Goal: Task Accomplishment & Management: Manage account settings

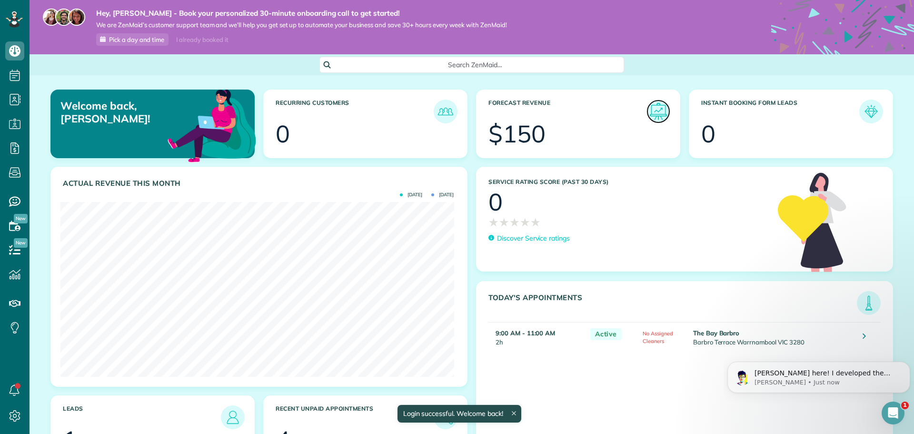
click at [651, 108] on img at bounding box center [658, 111] width 22 height 22
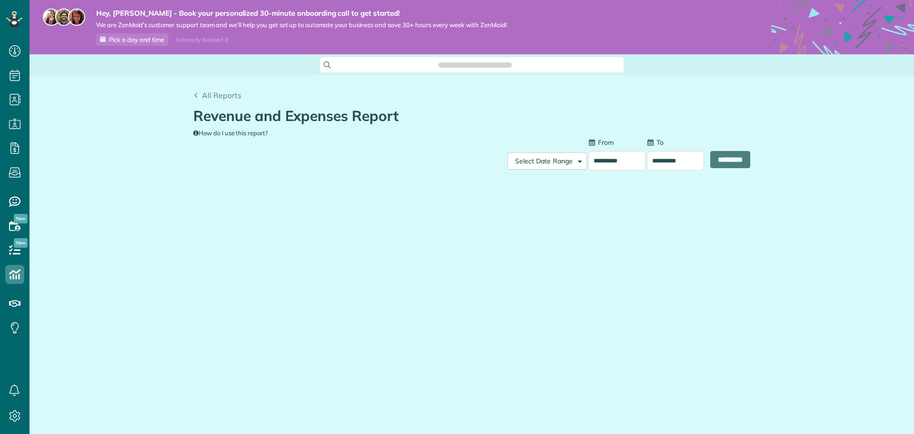
scroll to position [4, 4]
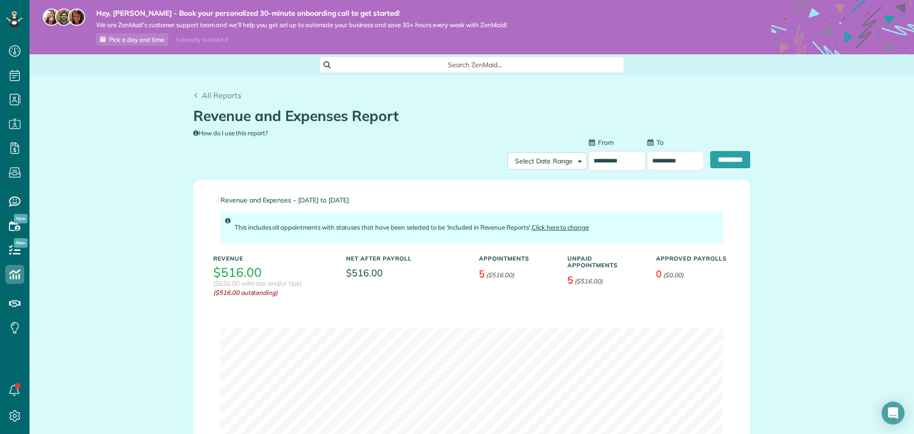
type input "**********"
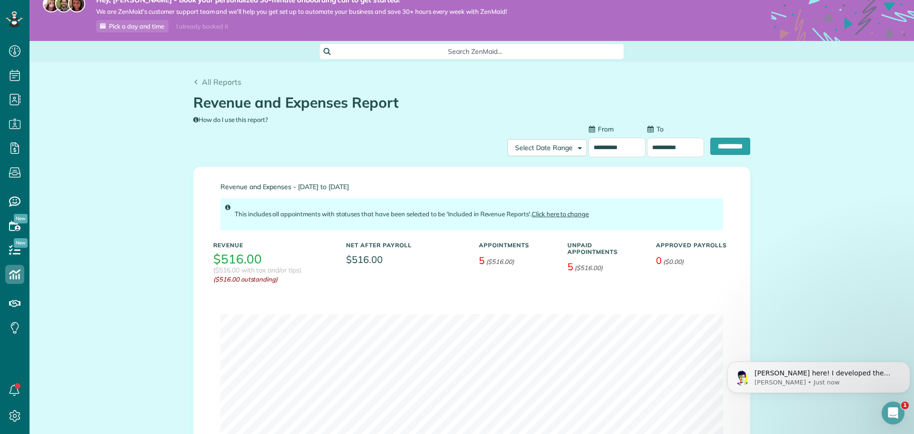
scroll to position [0, 0]
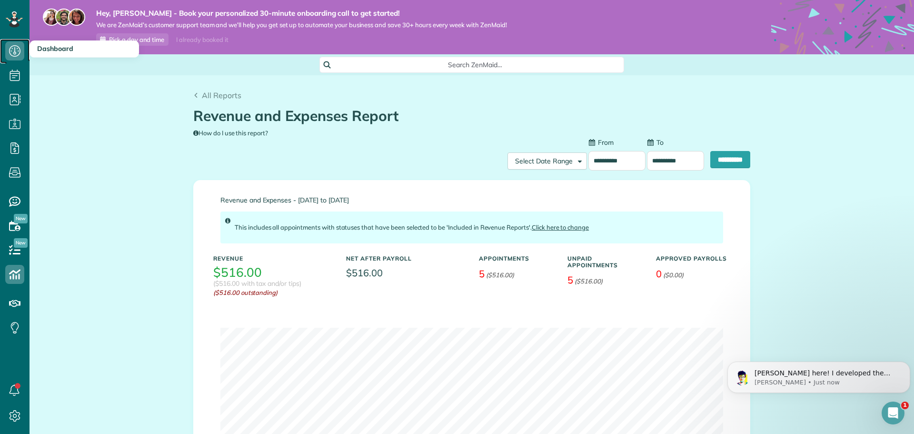
click at [11, 53] on icon at bounding box center [14, 50] width 19 height 19
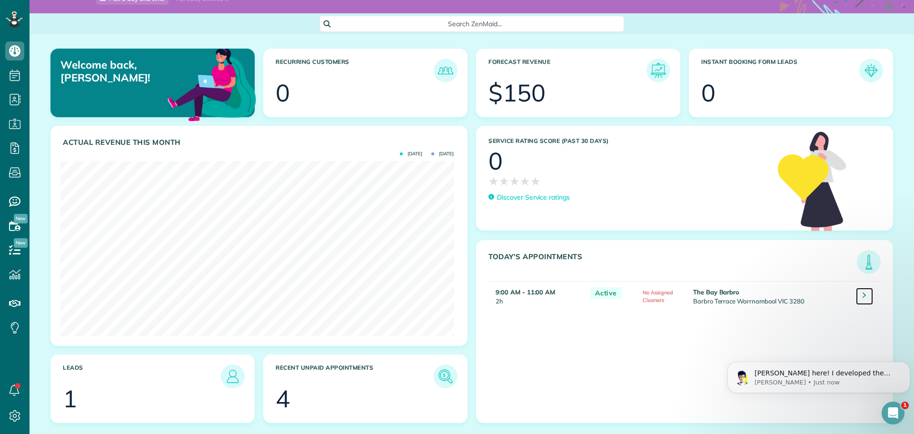
click at [863, 295] on icon at bounding box center [864, 295] width 3 height 10
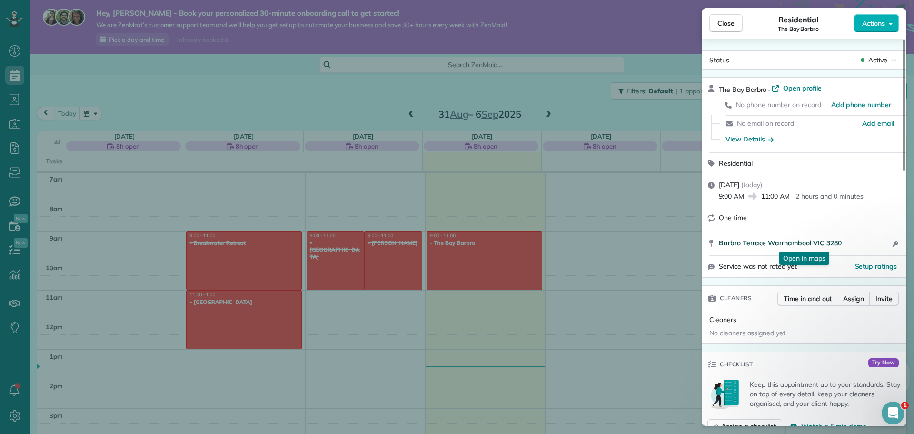
scroll to position [143, 0]
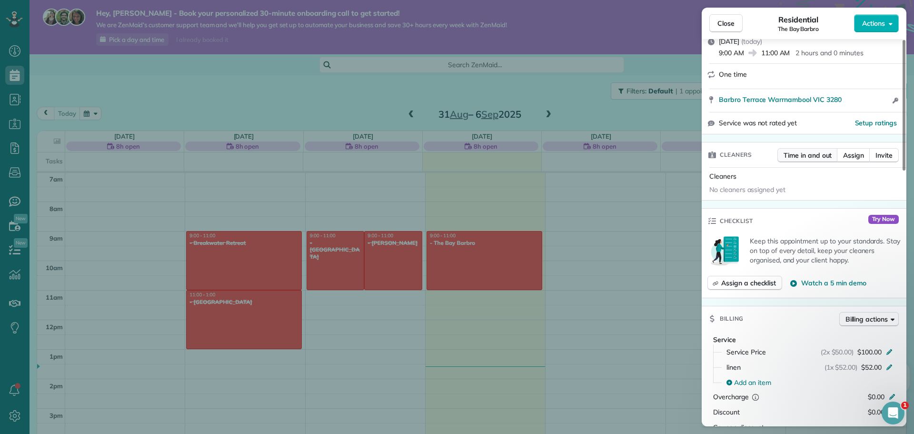
click at [796, 153] on span "Time in and out" at bounding box center [808, 155] width 48 height 10
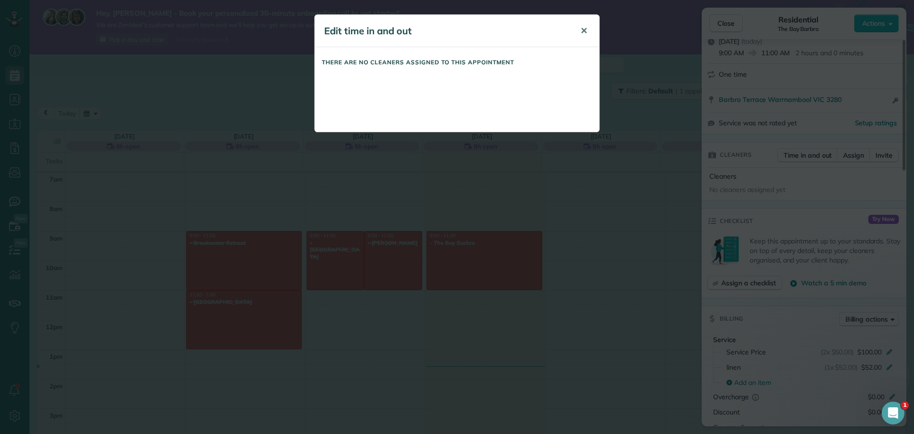
click at [583, 29] on span "✕" at bounding box center [583, 30] width 7 height 11
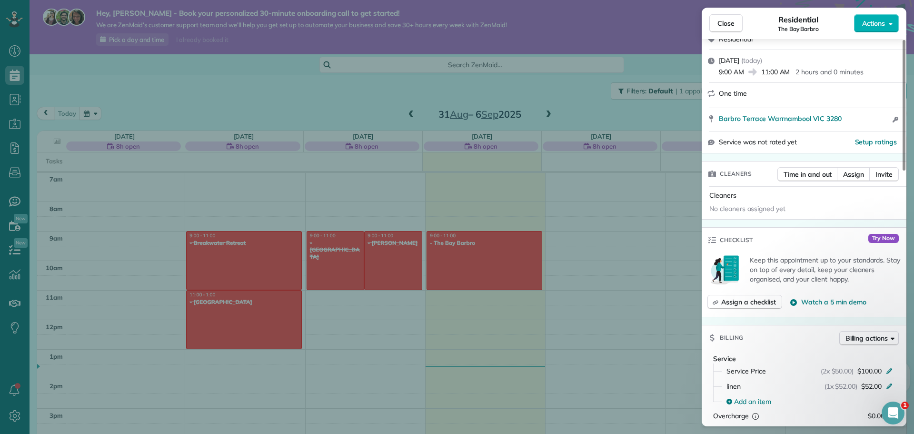
scroll to position [0, 0]
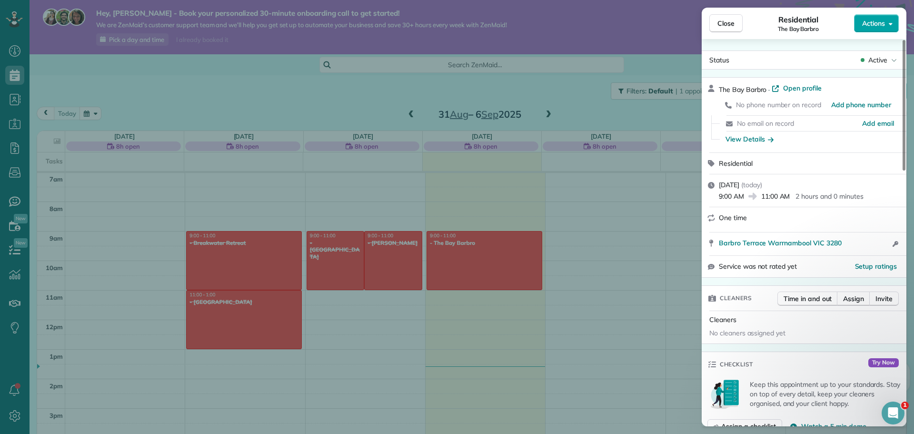
click at [895, 22] on button "Actions" at bounding box center [876, 23] width 45 height 18
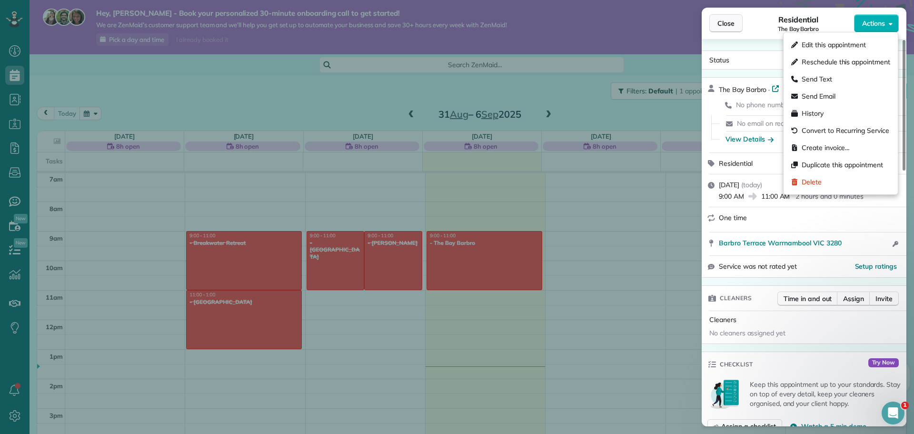
click at [727, 24] on span "Close" at bounding box center [725, 24] width 17 height 10
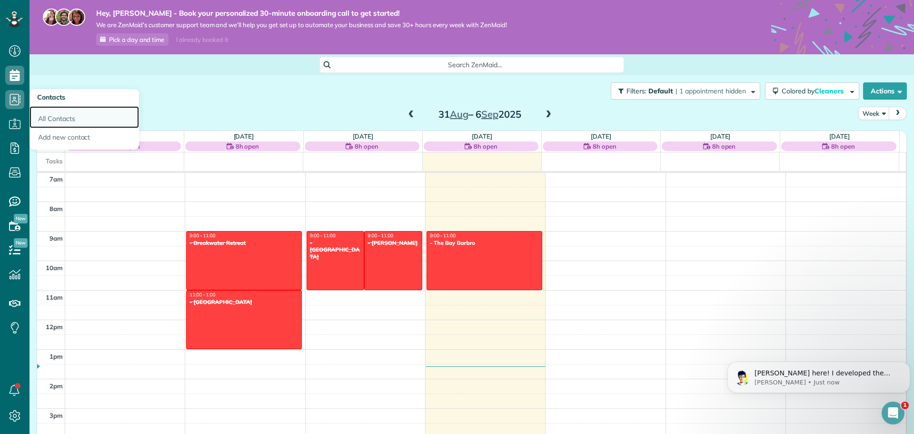
click at [52, 119] on link "All Contacts" at bounding box center [84, 117] width 109 height 22
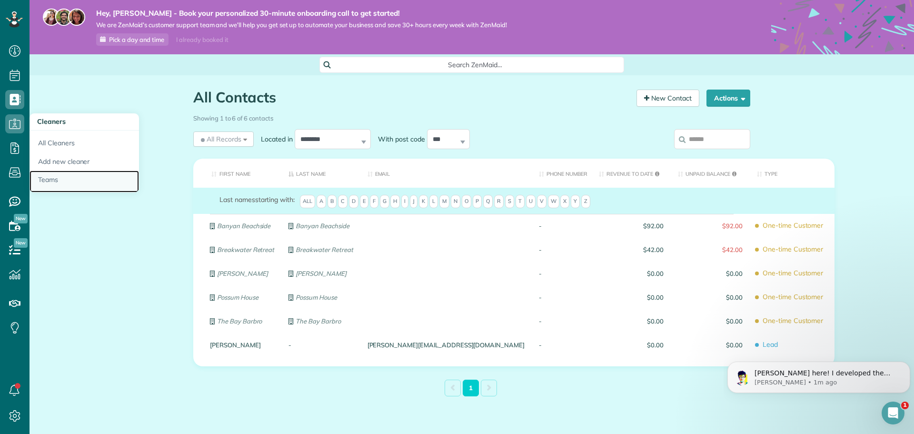
click at [48, 178] on link "Teams" at bounding box center [84, 181] width 109 height 22
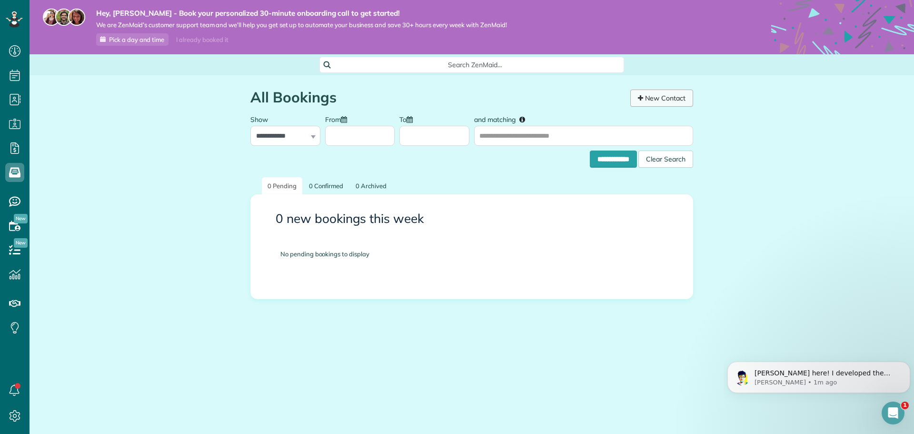
click at [667, 101] on link "New Contact" at bounding box center [661, 97] width 63 height 17
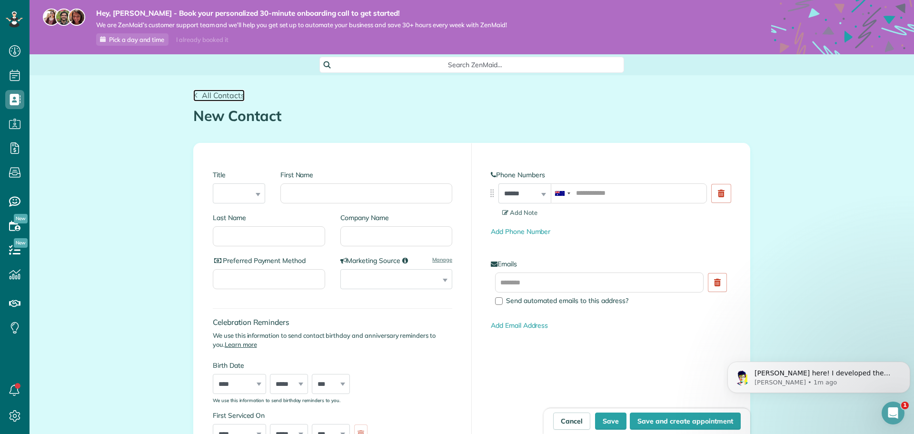
click at [221, 96] on span "All Contacts" at bounding box center [223, 95] width 43 height 10
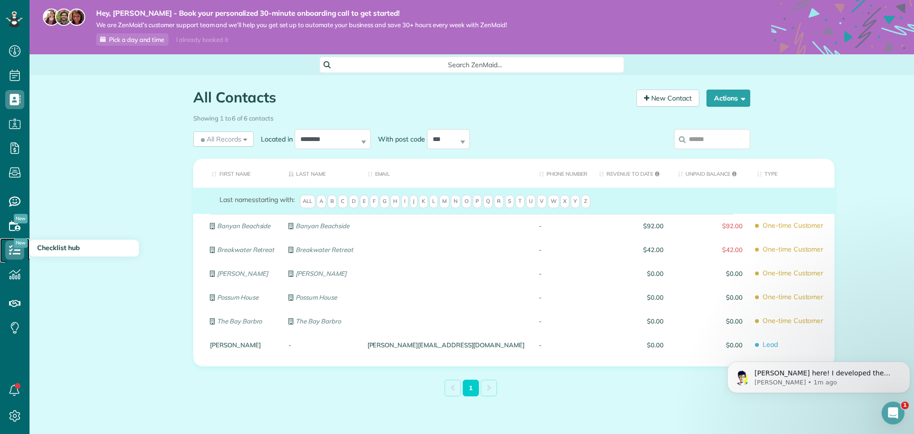
click at [17, 249] on icon at bounding box center [14, 249] width 19 height 19
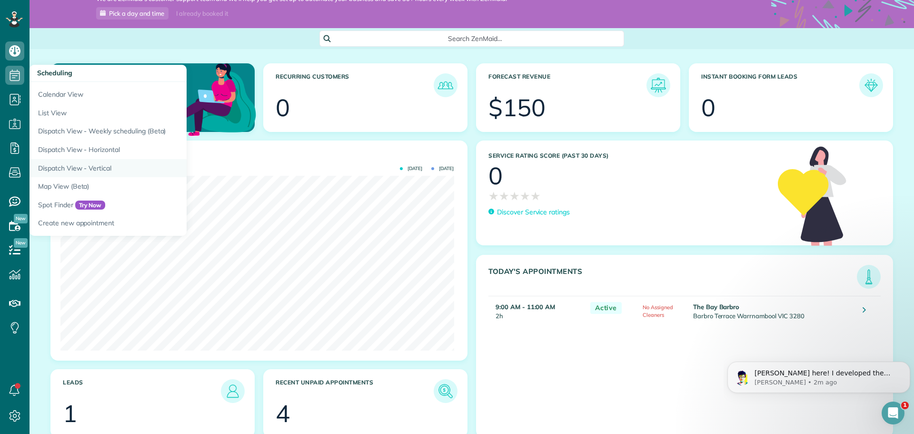
scroll to position [41, 0]
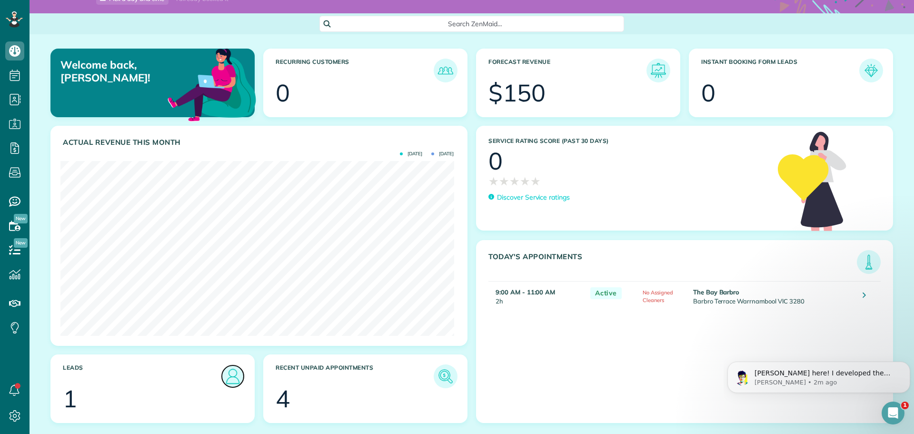
click at [235, 378] on img at bounding box center [233, 376] width 22 height 22
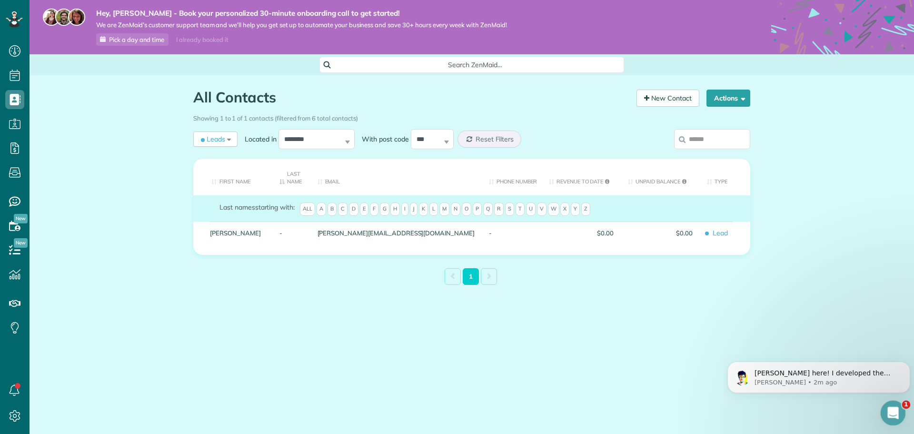
click at [892, 409] on icon "Open Intercom Messenger" at bounding box center [891, 411] width 7 height 8
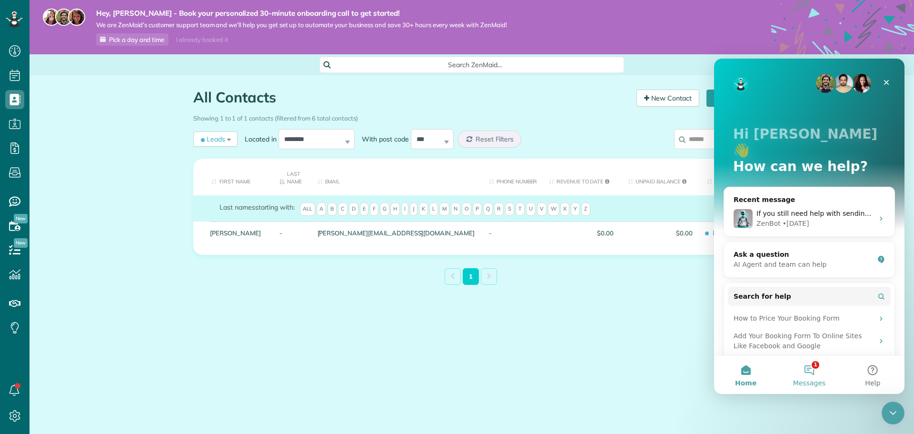
click at [806, 374] on button "1 Messages" at bounding box center [808, 375] width 63 height 38
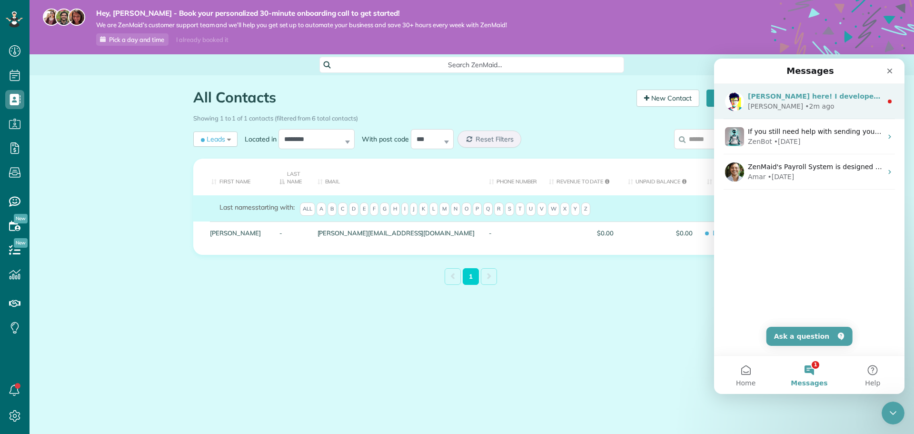
click at [810, 106] on div "Alexandre • 2m ago" at bounding box center [815, 106] width 134 height 10
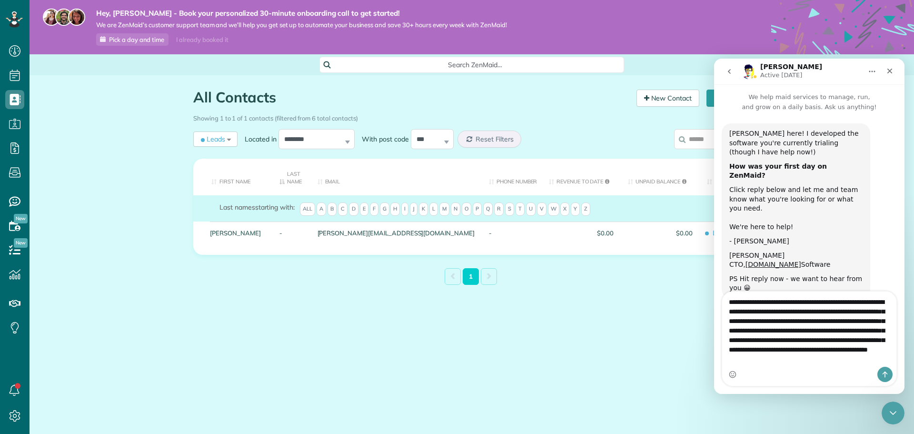
type textarea "**********"
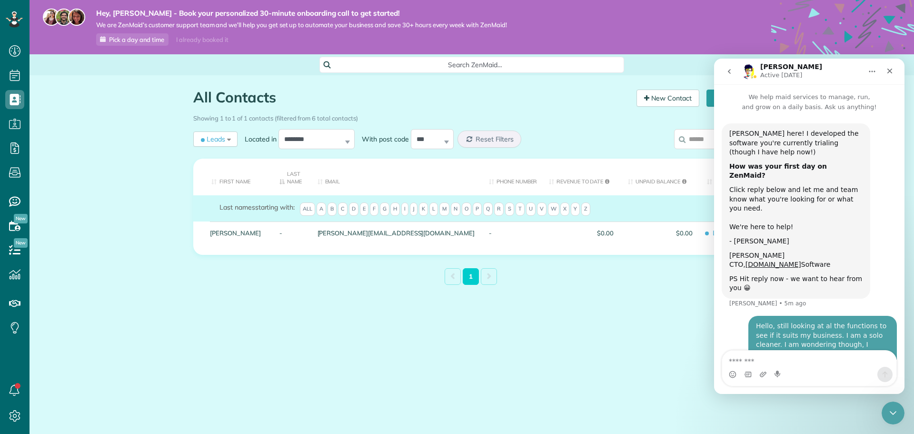
scroll to position [43, 0]
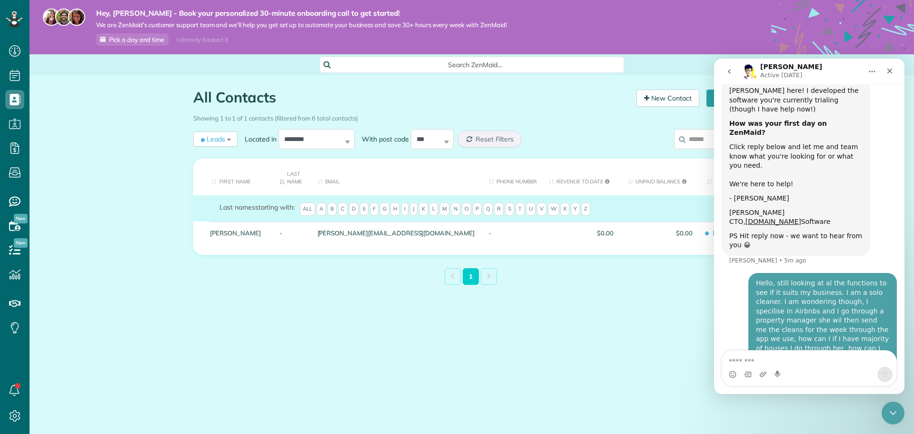
click at [735, 73] on button "go back" at bounding box center [729, 71] width 18 height 18
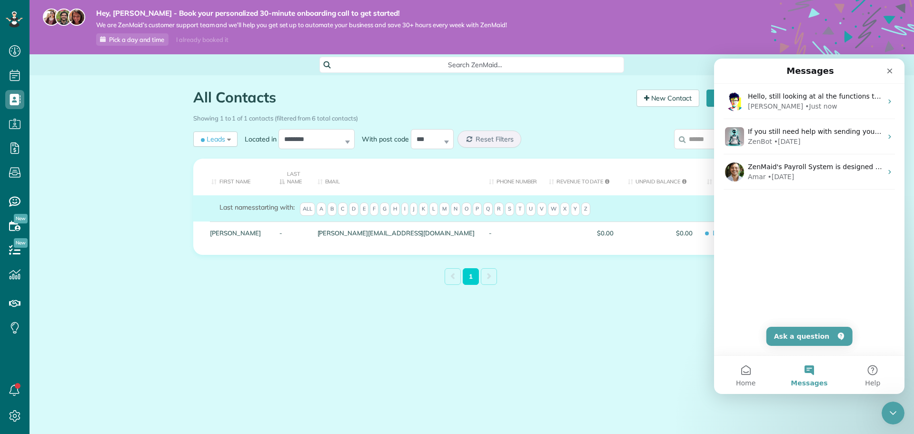
scroll to position [0, 0]
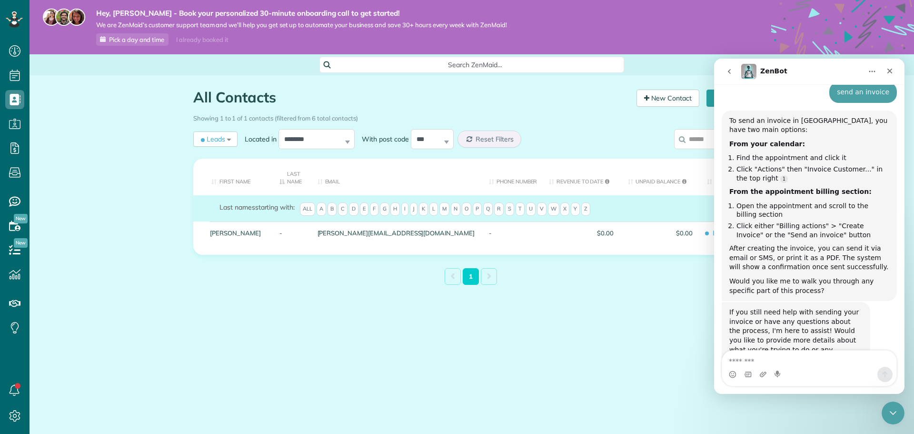
scroll to position [437, 0]
click at [729, 75] on button "go back" at bounding box center [729, 71] width 18 height 18
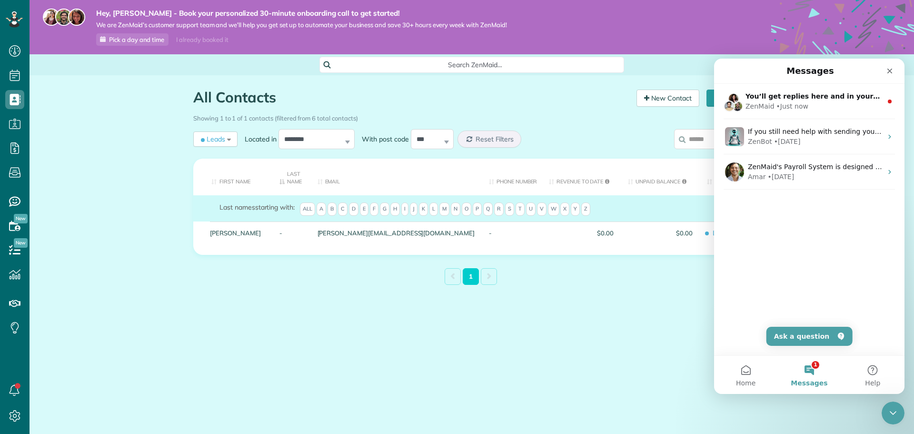
click at [618, 350] on main "Hey, Carey - Book your personalized 30-minute onboarding call to get started! W…" at bounding box center [472, 217] width 884 height 434
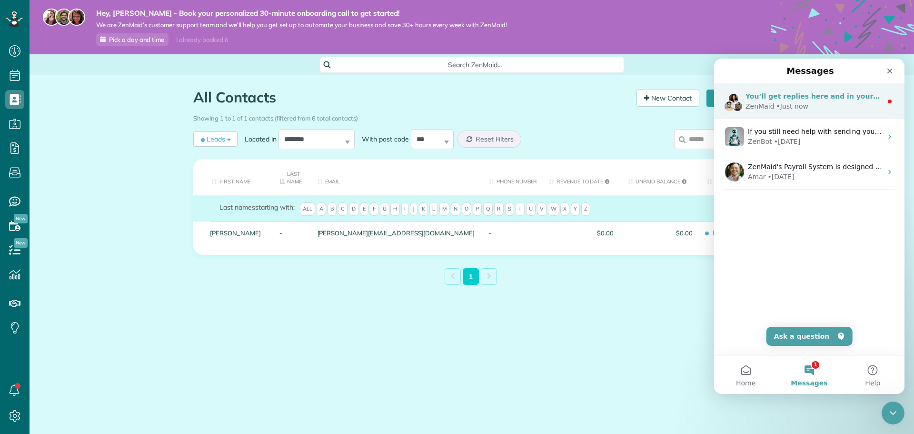
click at [808, 109] on div "ZenMaid • Just now" at bounding box center [813, 106] width 137 height 10
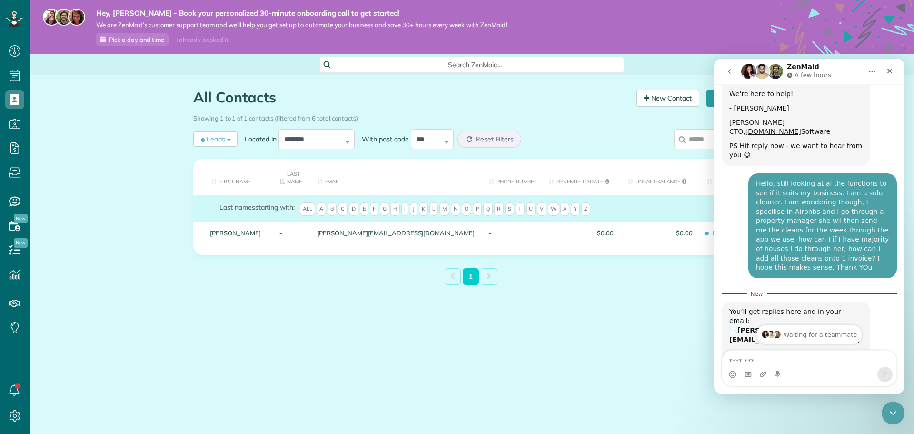
scroll to position [147, 0]
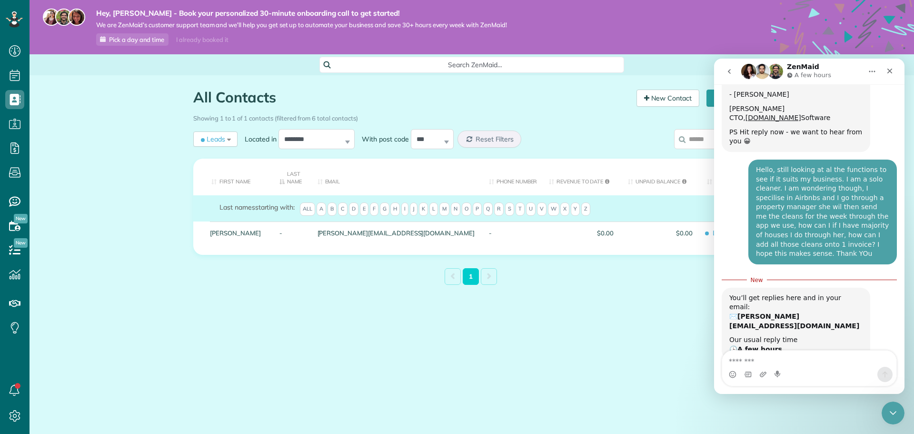
click at [630, 328] on div "All Contacts Contacts in ZenMaid [2 min] New Contact Actions New Contact Export…" at bounding box center [471, 209] width 571 height 269
click at [893, 71] on icon "Close" at bounding box center [890, 71] width 8 height 8
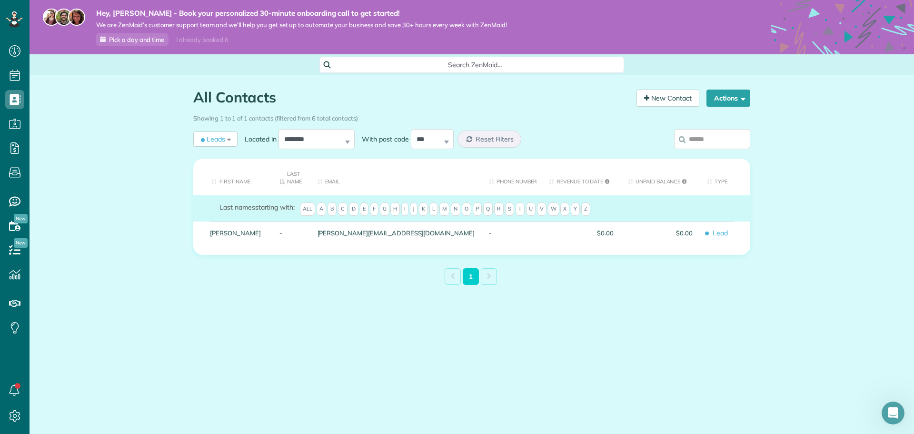
scroll to position [131, 0]
click at [146, 40] on span "Pick a day and time" at bounding box center [136, 40] width 55 height 8
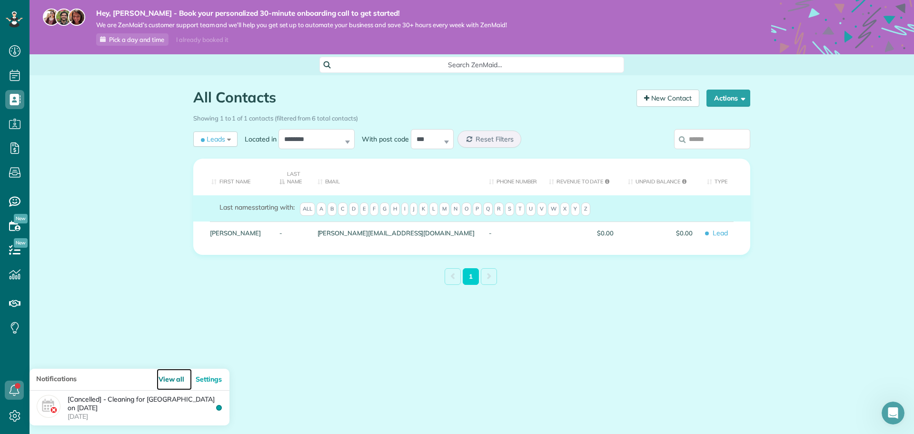
click at [179, 380] on link "View all" at bounding box center [175, 378] width 36 height 21
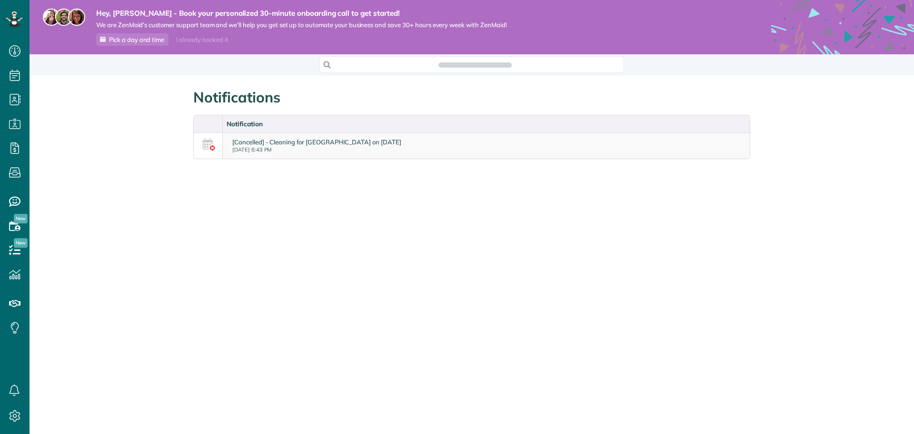
scroll to position [4, 4]
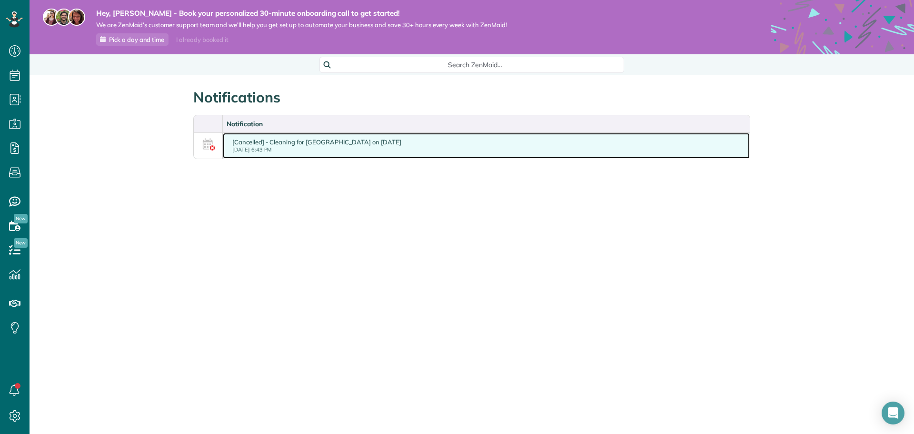
click at [705, 147] on link "[Cancelled] - Cleaning for [GEOGRAPHIC_DATA] on [DATE] [DATE] 6:43 PM" at bounding box center [486, 146] width 527 height 26
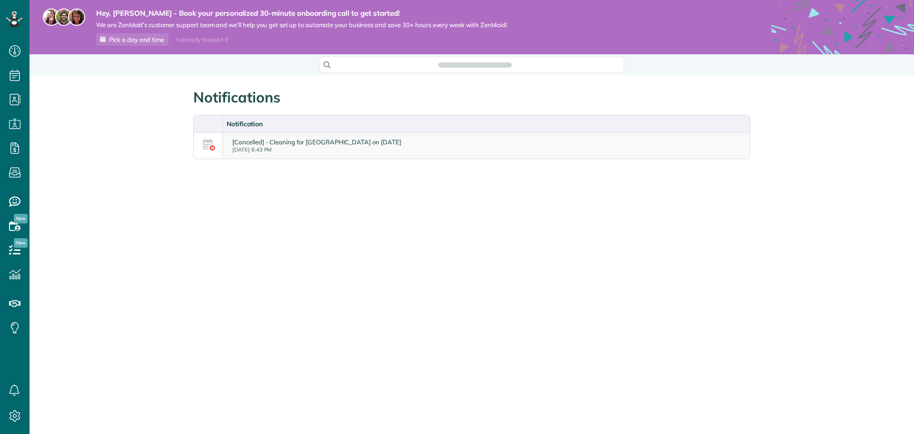
scroll to position [4, 4]
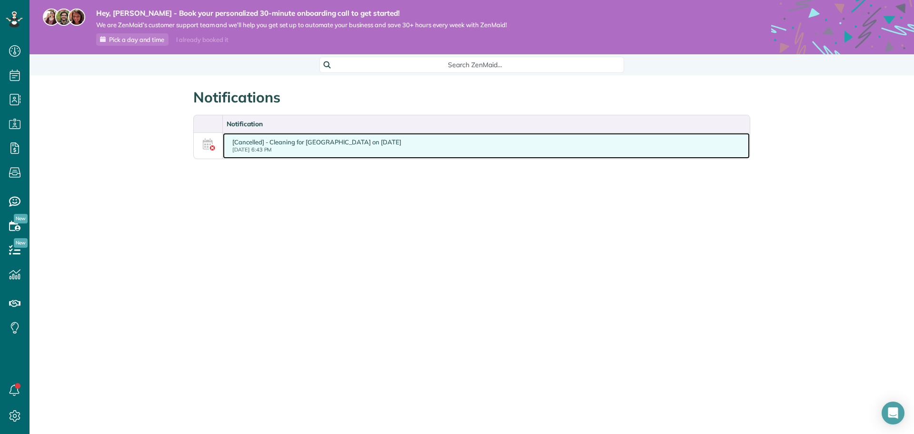
click at [344, 149] on small "[DATE] 6:43 PM" at bounding box center [316, 150] width 169 height 8
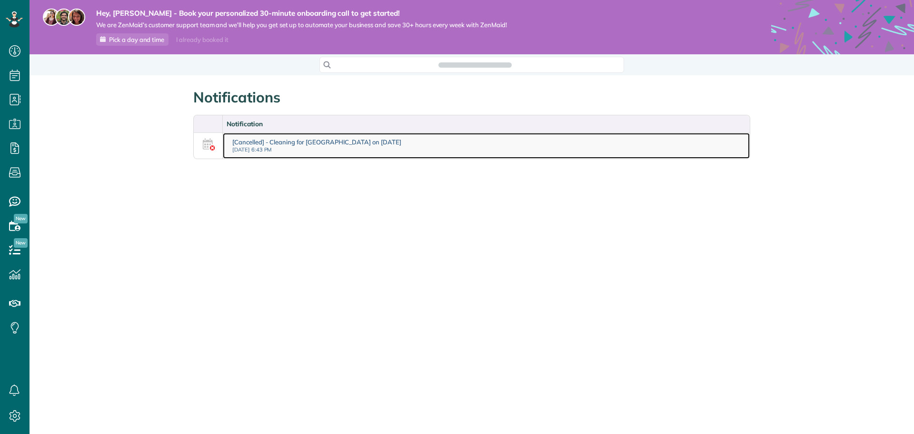
scroll to position [4, 4]
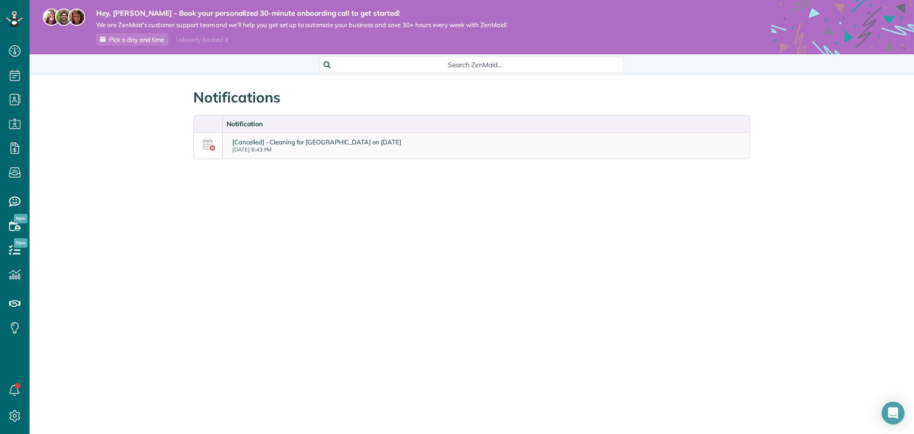
drag, startPoint x: 0, startPoint y: 0, endPoint x: 300, endPoint y: 213, distance: 367.7
click at [300, 213] on div "Notifications Notification [Cancelled] - Cleaning for [GEOGRAPHIC_DATA] on [DAT…" at bounding box center [471, 150] width 571 height 150
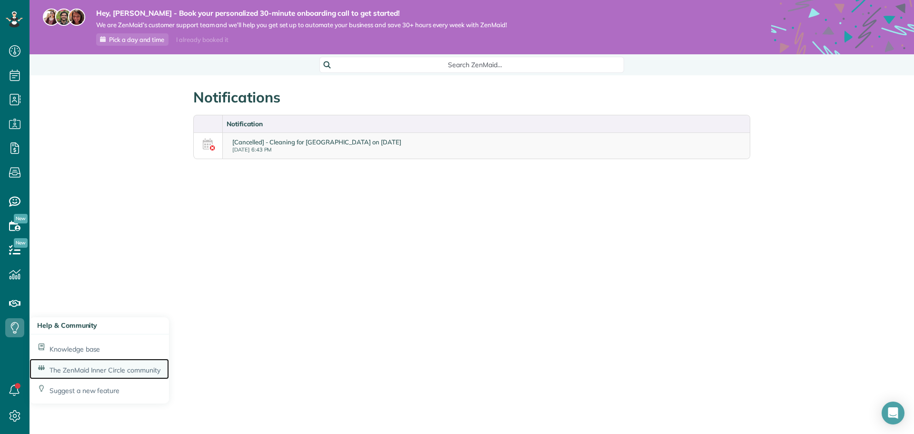
click at [87, 370] on span "The ZenMaid Inner Circle community" at bounding box center [105, 370] width 111 height 9
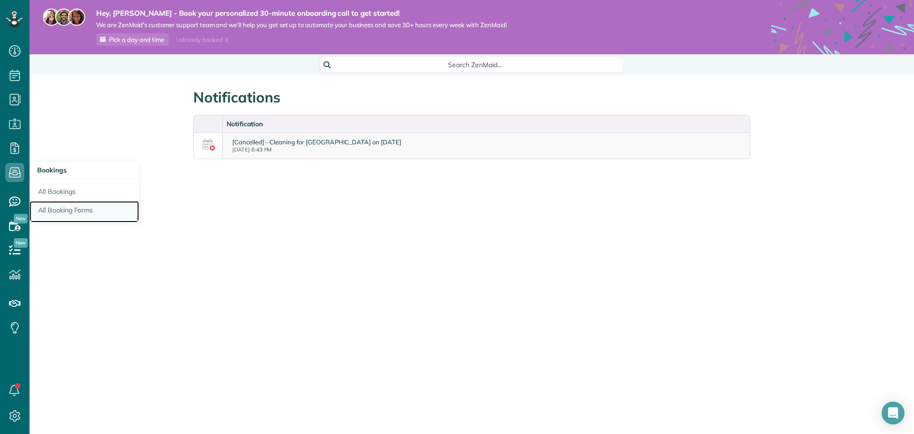
click at [65, 210] on link "All Booking Forms" at bounding box center [84, 212] width 109 height 22
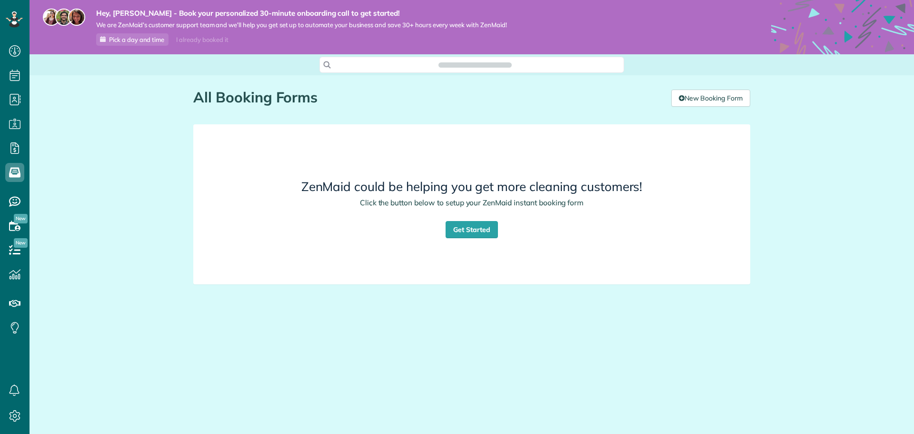
scroll to position [4, 4]
click at [480, 232] on link "Get Started" at bounding box center [472, 229] width 52 height 17
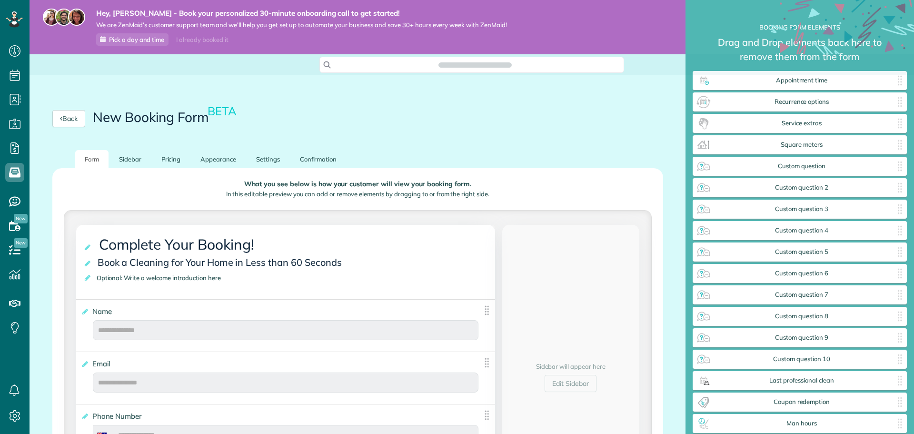
drag, startPoint x: 493, startPoint y: 116, endPoint x: 490, endPoint y: 120, distance: 5.1
click at [493, 116] on div "Back New Booking Form BETA" at bounding box center [357, 118] width 611 height 17
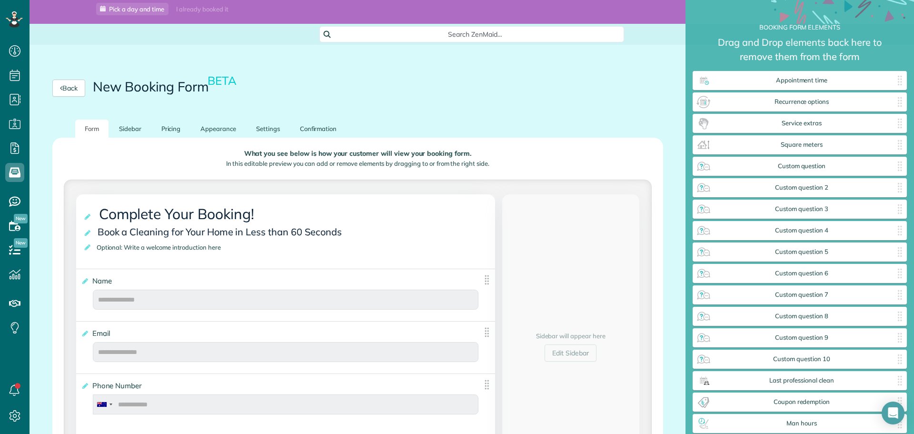
scroll to position [48, 0]
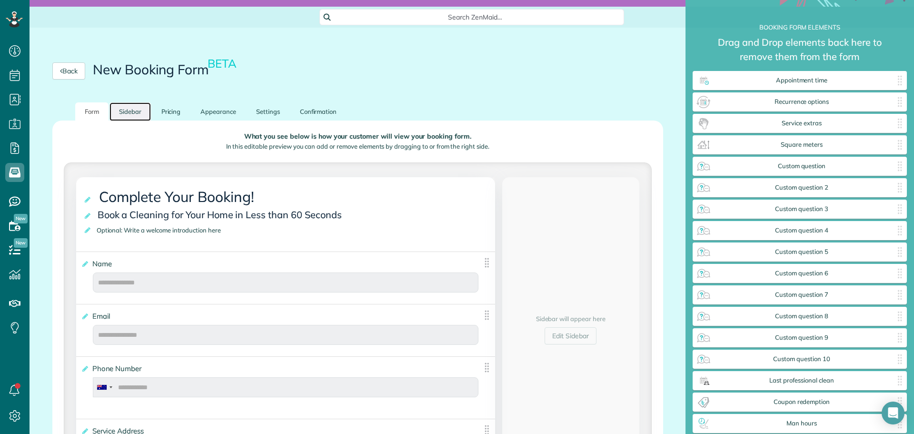
click at [127, 114] on link "Sidebar" at bounding box center [129, 111] width 41 height 19
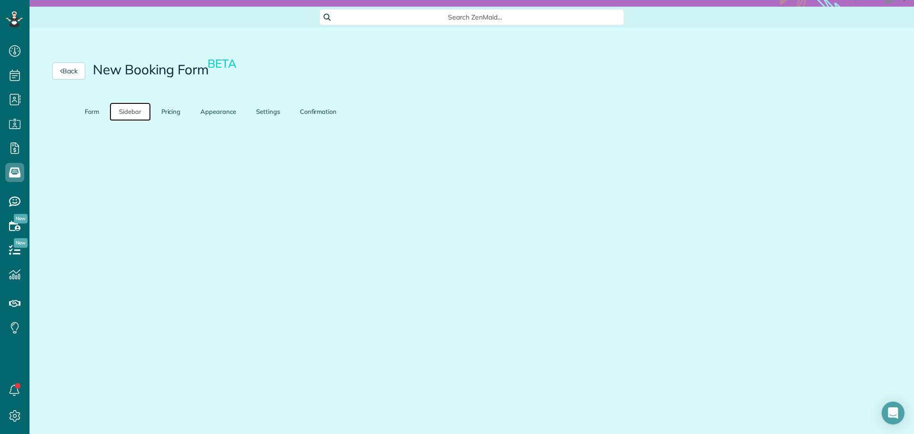
scroll to position [27, 0]
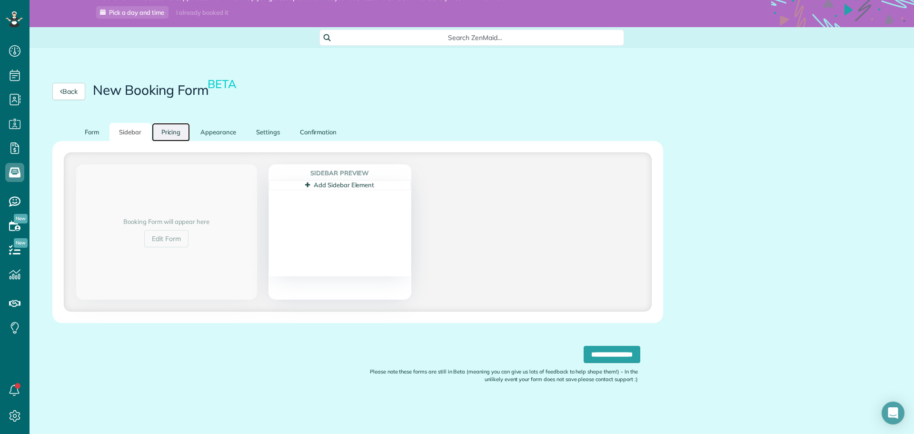
click at [170, 134] on link "Pricing" at bounding box center [171, 132] width 39 height 19
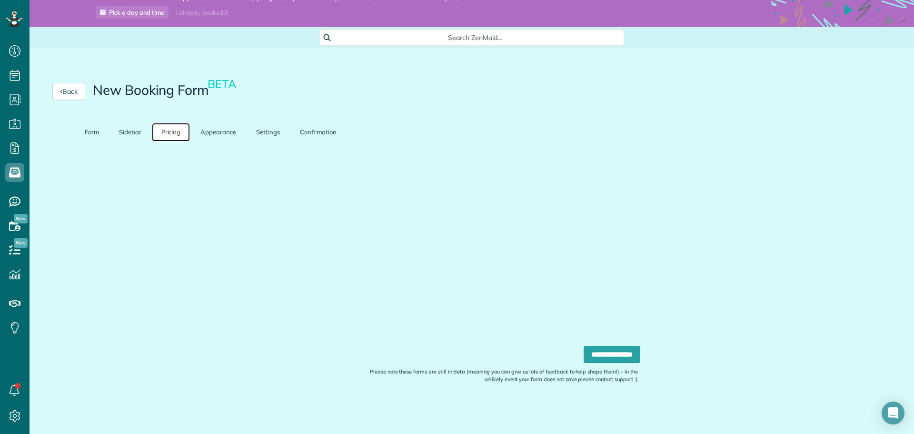
scroll to position [12, 0]
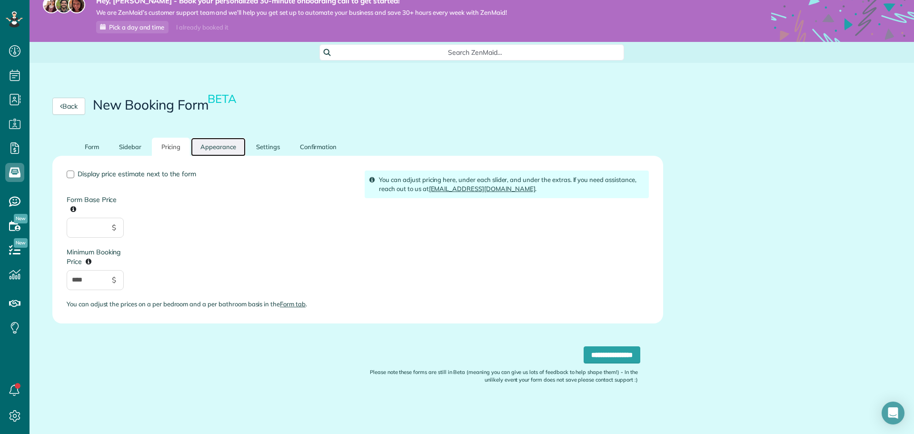
click at [225, 147] on link "Appearance" at bounding box center [218, 147] width 55 height 19
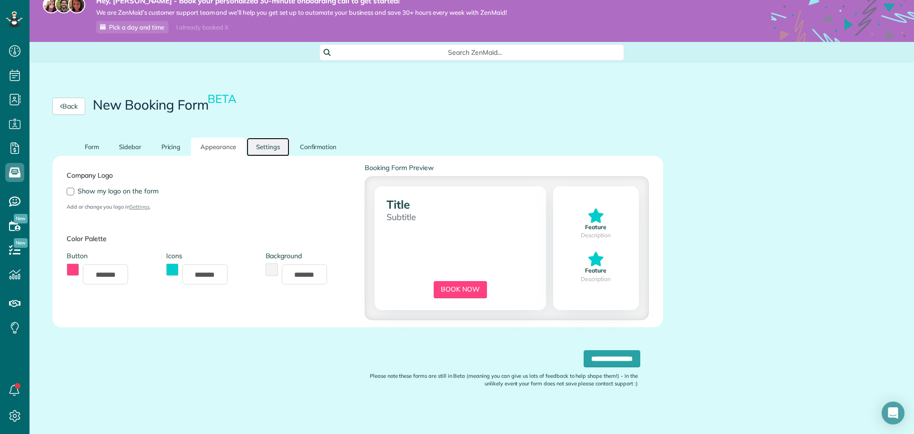
click at [265, 143] on link "Settings" at bounding box center [268, 147] width 43 height 19
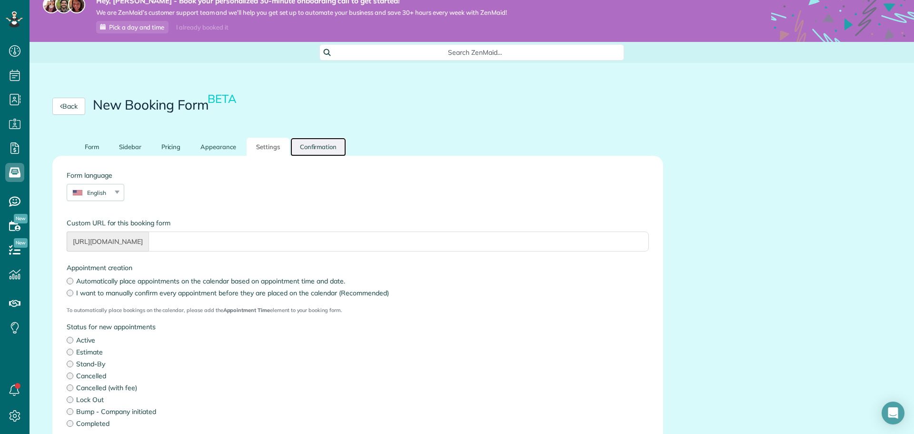
click at [319, 144] on link "Confirmation" at bounding box center [318, 147] width 56 height 19
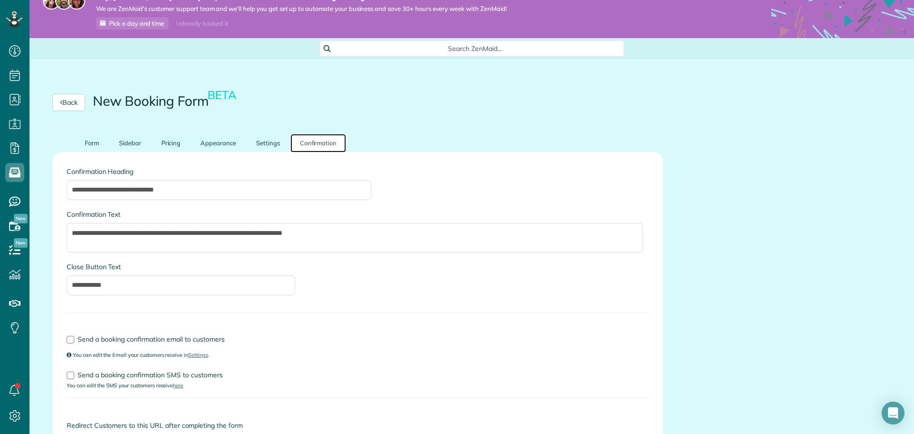
scroll to position [0, 0]
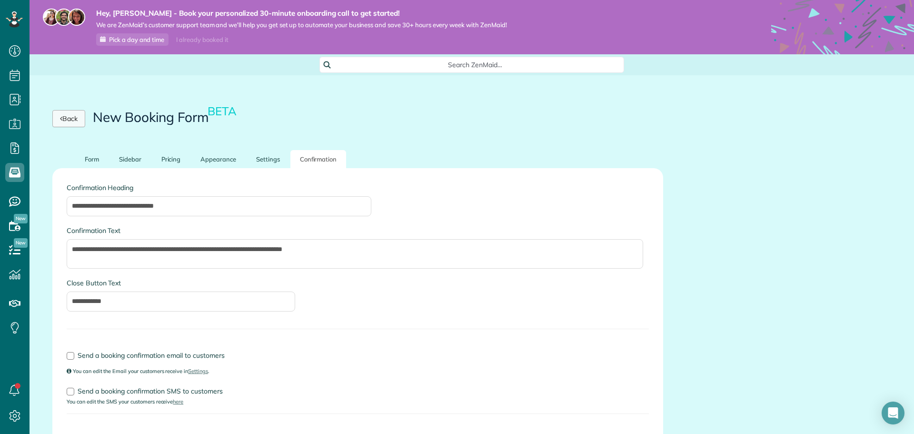
click at [83, 122] on link "Back" at bounding box center [68, 118] width 33 height 17
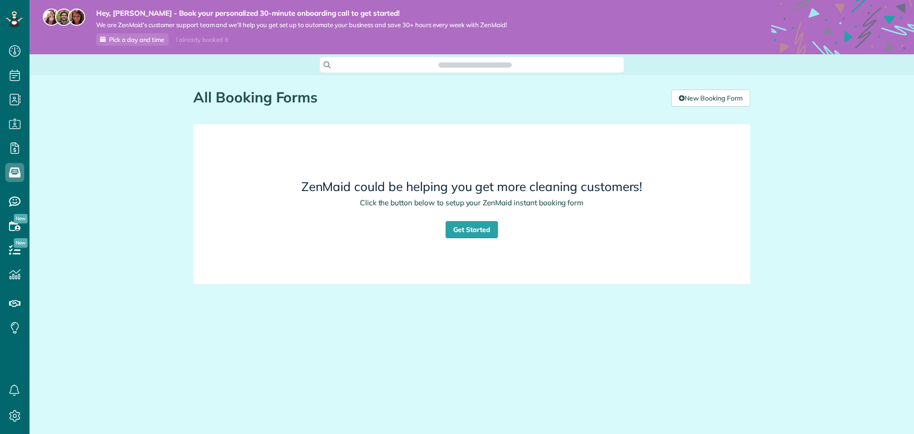
scroll to position [4, 4]
click at [20, 151] on icon at bounding box center [14, 148] width 19 height 19
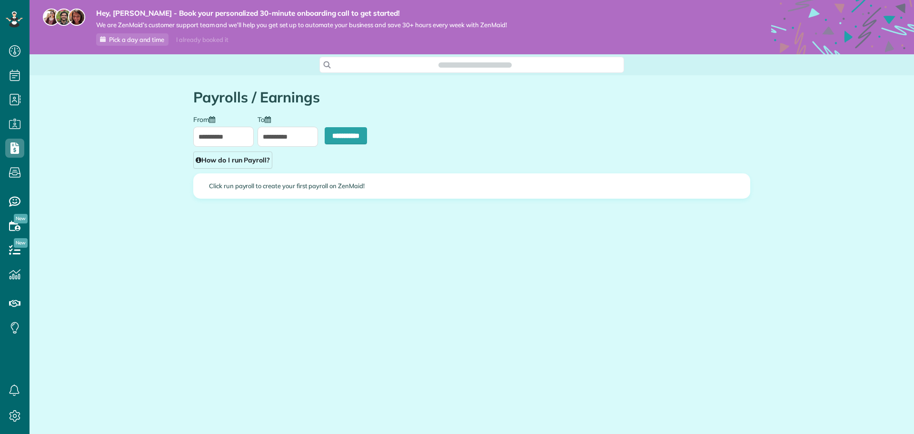
scroll to position [4, 4]
type input "**********"
click at [224, 159] on link "How do I run Payroll?" at bounding box center [232, 159] width 79 height 17
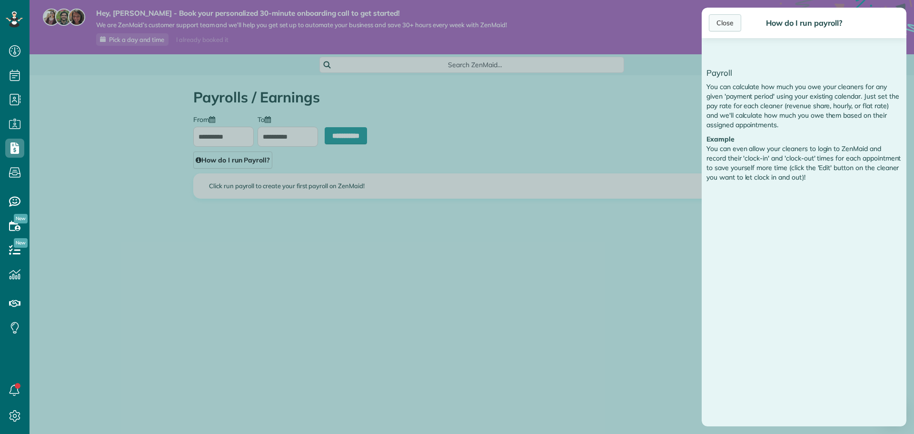
click at [718, 22] on div "Close" at bounding box center [725, 22] width 32 height 17
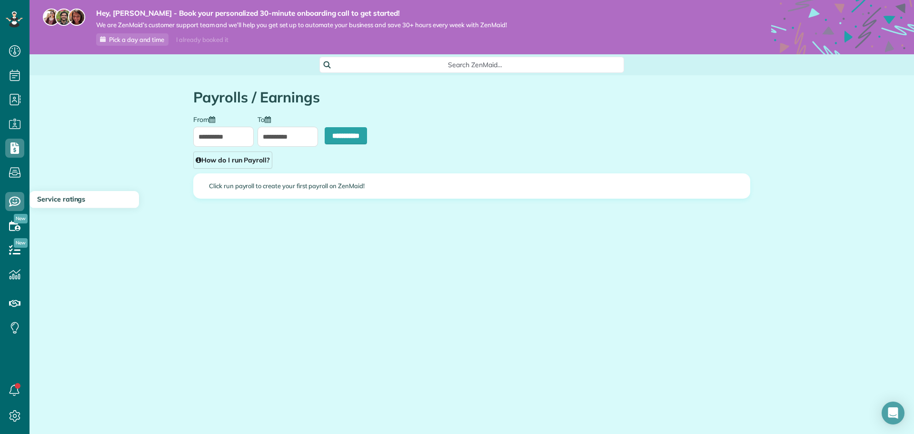
click at [68, 198] on span "Service ratings" at bounding box center [61, 199] width 48 height 9
click at [11, 203] on icon at bounding box center [14, 201] width 19 height 19
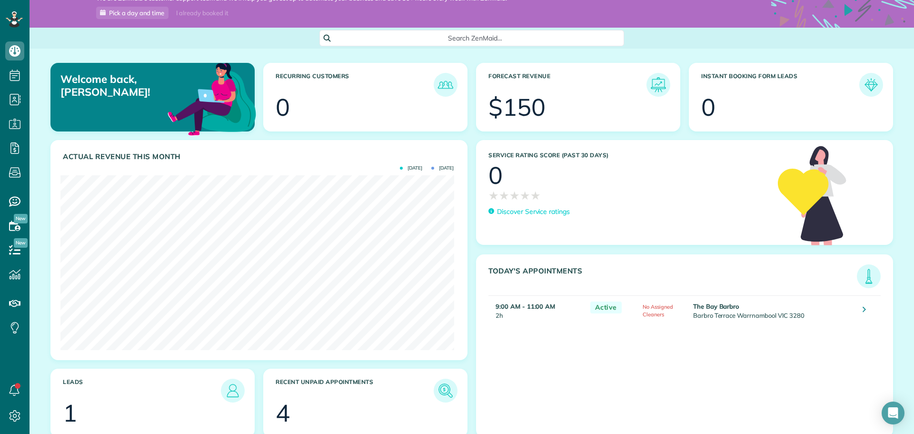
scroll to position [41, 0]
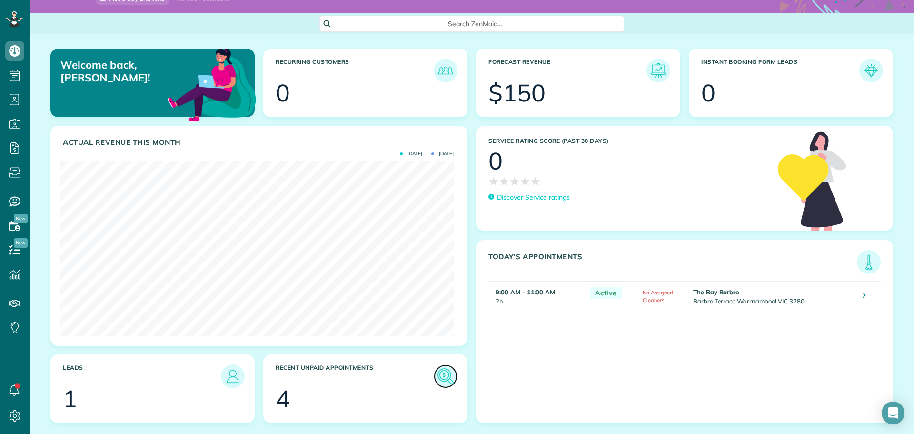
click at [447, 379] on img at bounding box center [446, 376] width 22 height 22
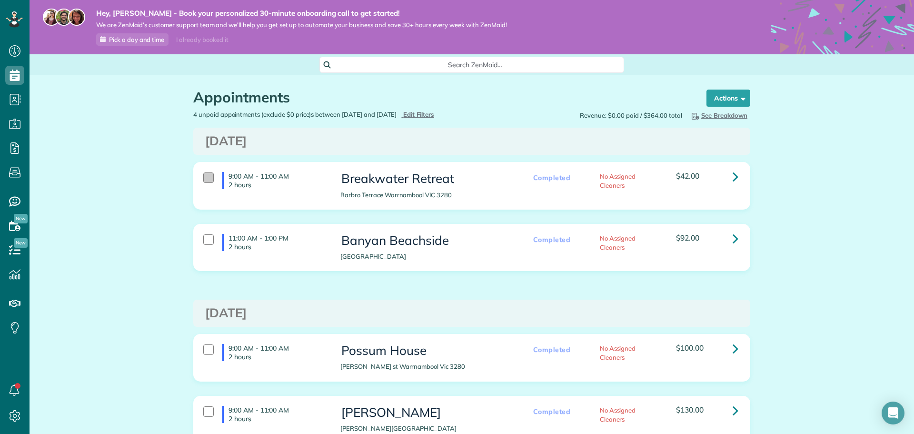
click at [208, 178] on div at bounding box center [208, 177] width 10 height 10
click at [208, 240] on div at bounding box center [208, 239] width 10 height 10
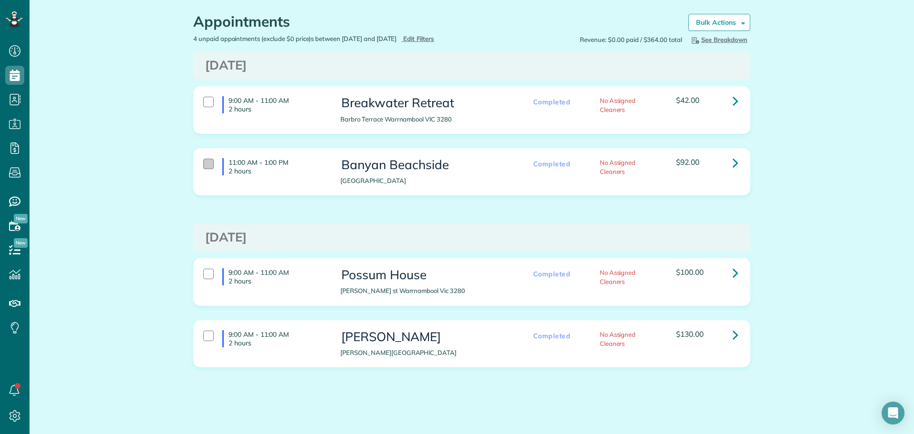
scroll to position [80, 0]
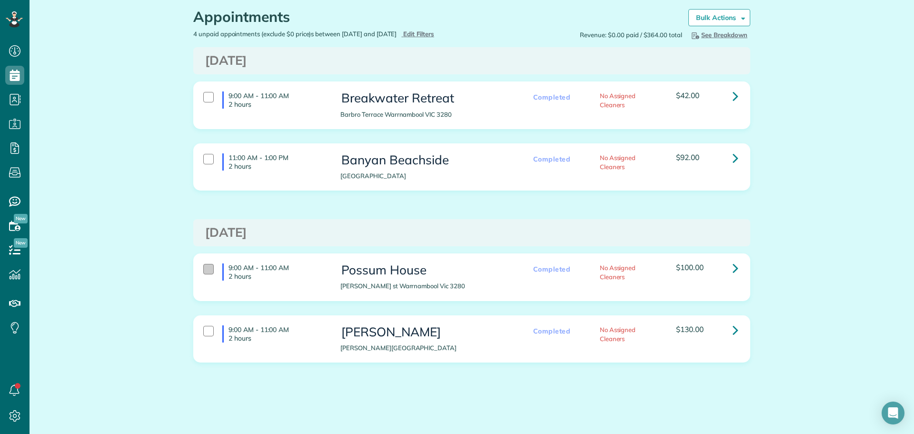
click at [208, 268] on div at bounding box center [208, 269] width 10 height 10
click at [205, 329] on div at bounding box center [208, 331] width 10 height 10
click at [739, 21] on span at bounding box center [741, 17] width 7 height 7
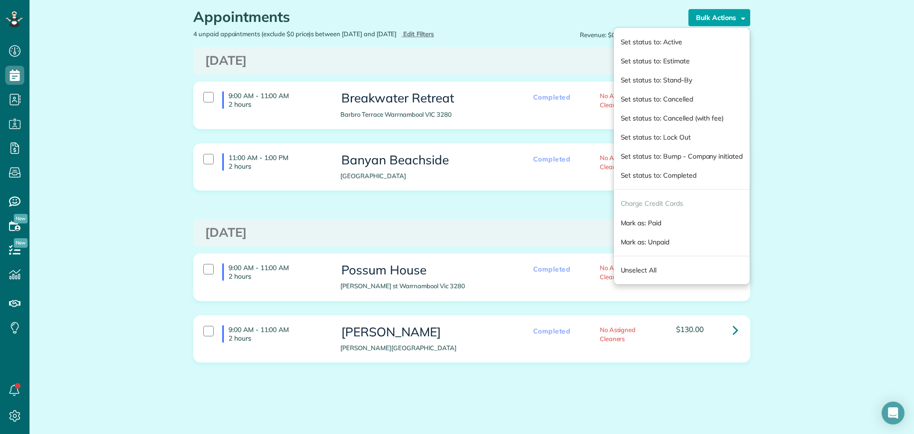
click at [828, 130] on div "Appointments the List View [2 min] Schedule Changes Actions Create Appointment …" at bounding box center [472, 214] width 884 height 439
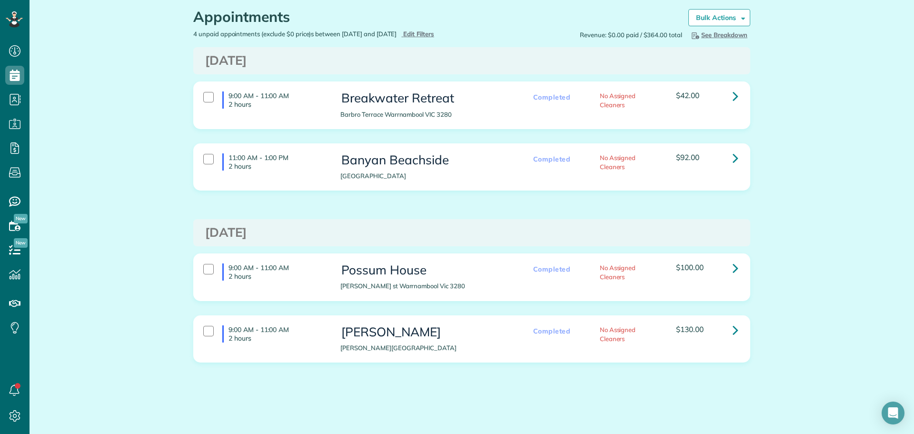
click at [721, 99] on div "$42.00" at bounding box center [707, 95] width 62 height 8
click at [733, 96] on icon at bounding box center [736, 96] width 6 height 17
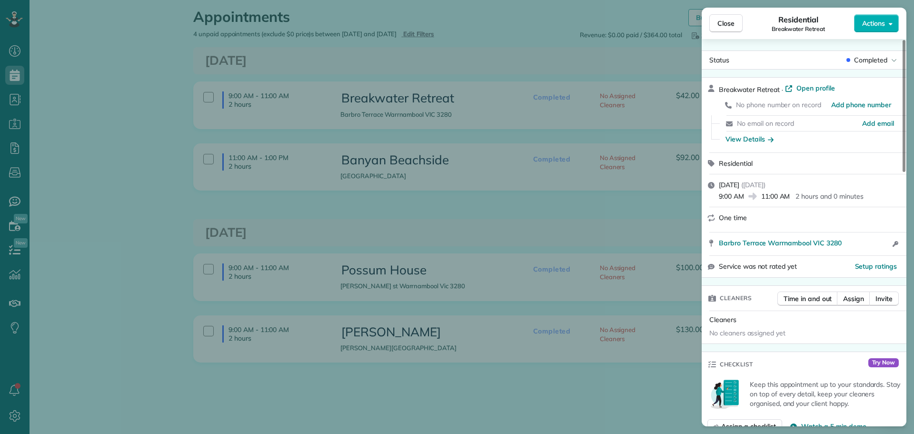
click at [561, 45] on div "Close Residential Breakwater Retreat Actions Status Completed Breakwater Retrea…" at bounding box center [457, 217] width 914 height 434
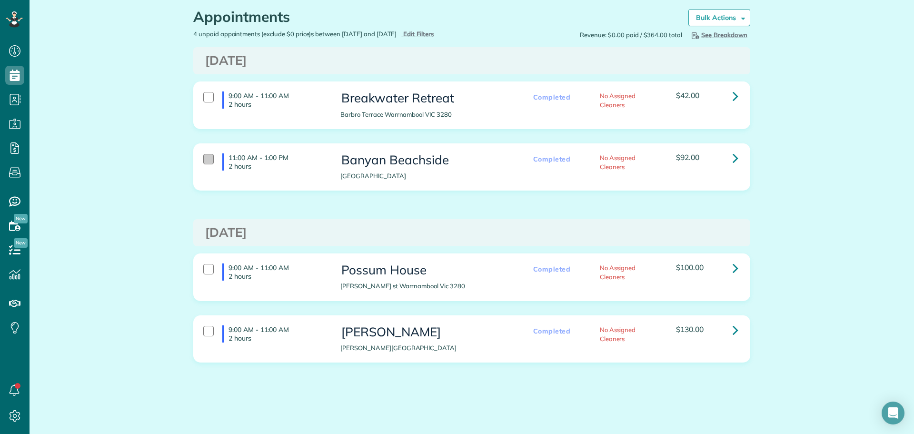
click at [203, 156] on div at bounding box center [208, 159] width 10 height 10
click at [205, 268] on div at bounding box center [208, 269] width 10 height 10
click at [205, 334] on div at bounding box center [208, 331] width 10 height 10
click at [9, 47] on icon at bounding box center [14, 50] width 19 height 19
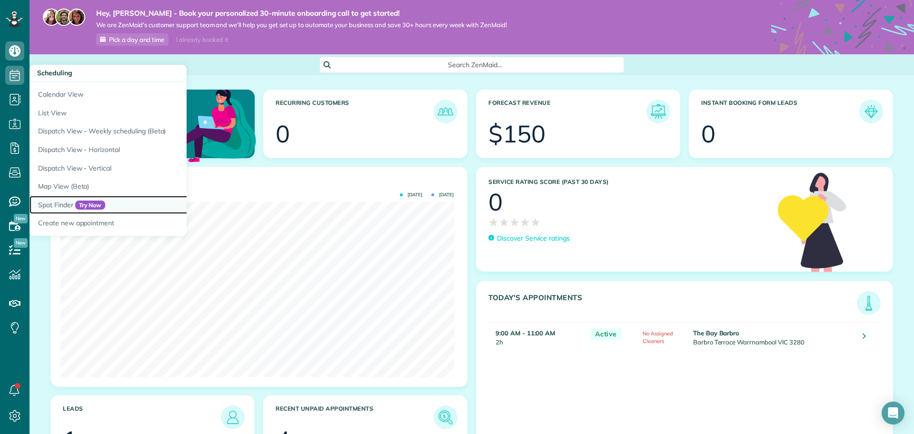
click at [56, 201] on link "Spot Finder Try Now" at bounding box center [149, 205] width 238 height 19
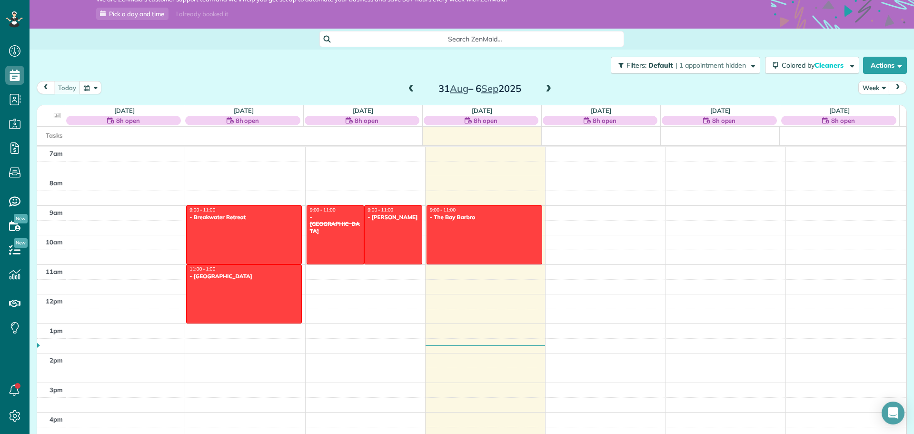
scroll to position [48, 0]
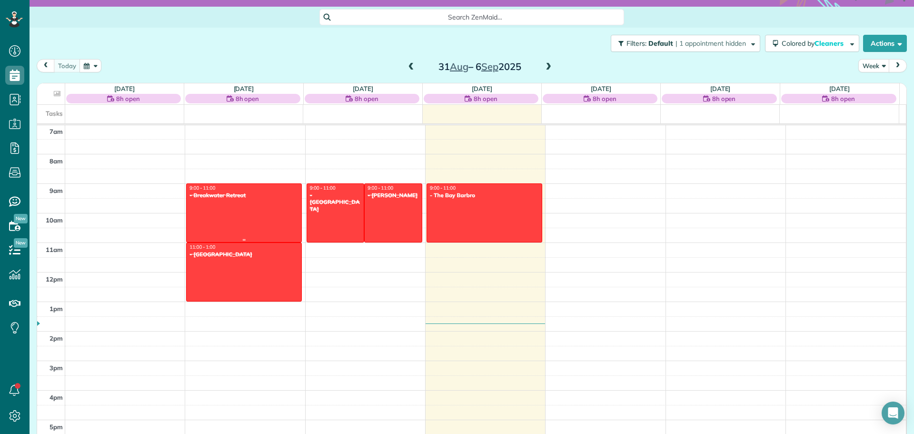
click at [257, 227] on div at bounding box center [244, 213] width 115 height 58
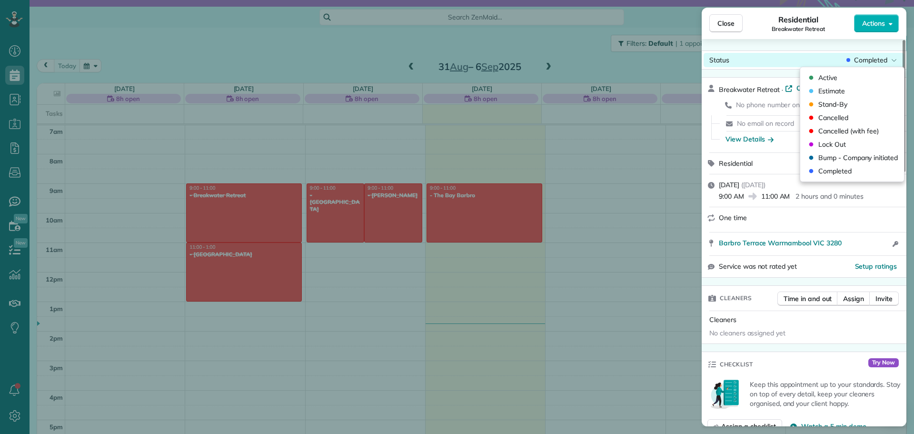
click at [896, 61] on icon at bounding box center [894, 60] width 6 height 10
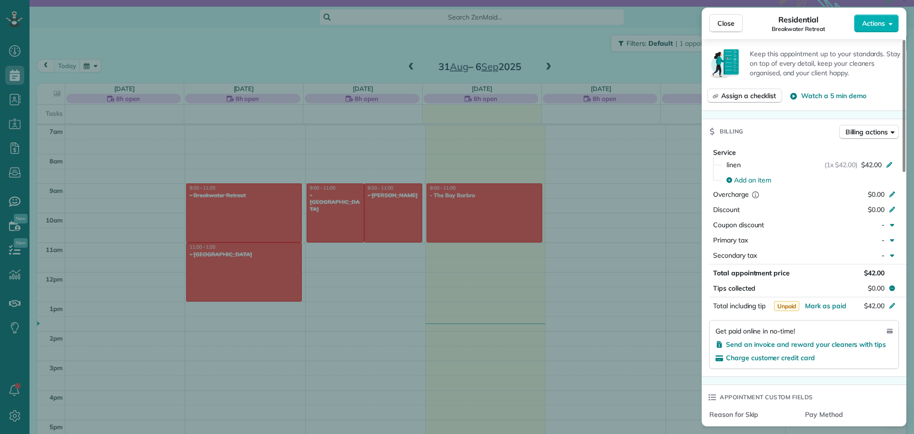
scroll to position [234, 0]
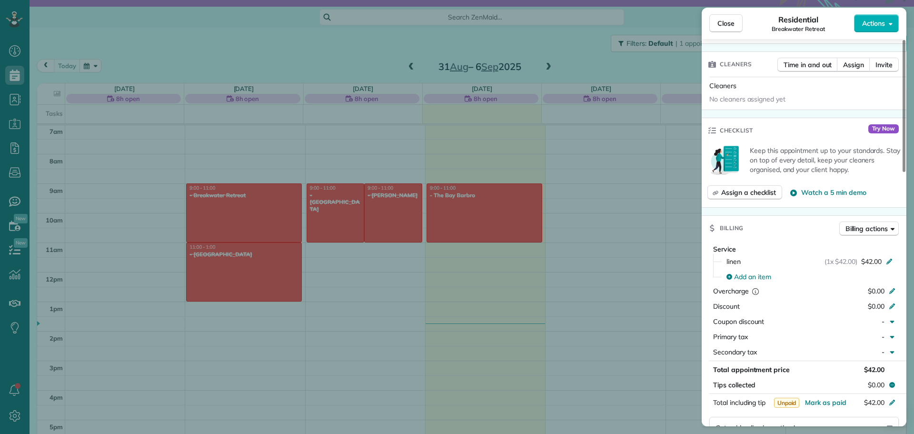
click at [541, 53] on div "Close Residential Breakwater Retreat Actions Status Completed Breakwater Retrea…" at bounding box center [457, 217] width 914 height 434
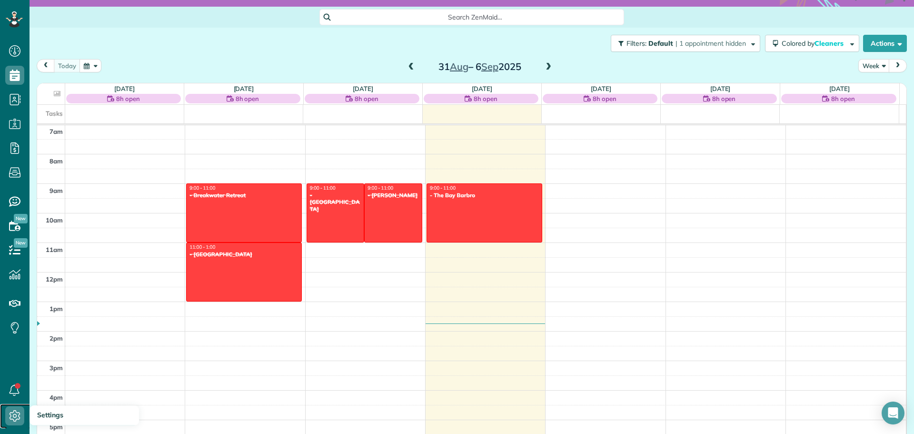
click at [19, 420] on icon at bounding box center [14, 415] width 19 height 19
